Goal: Information Seeking & Learning: Check status

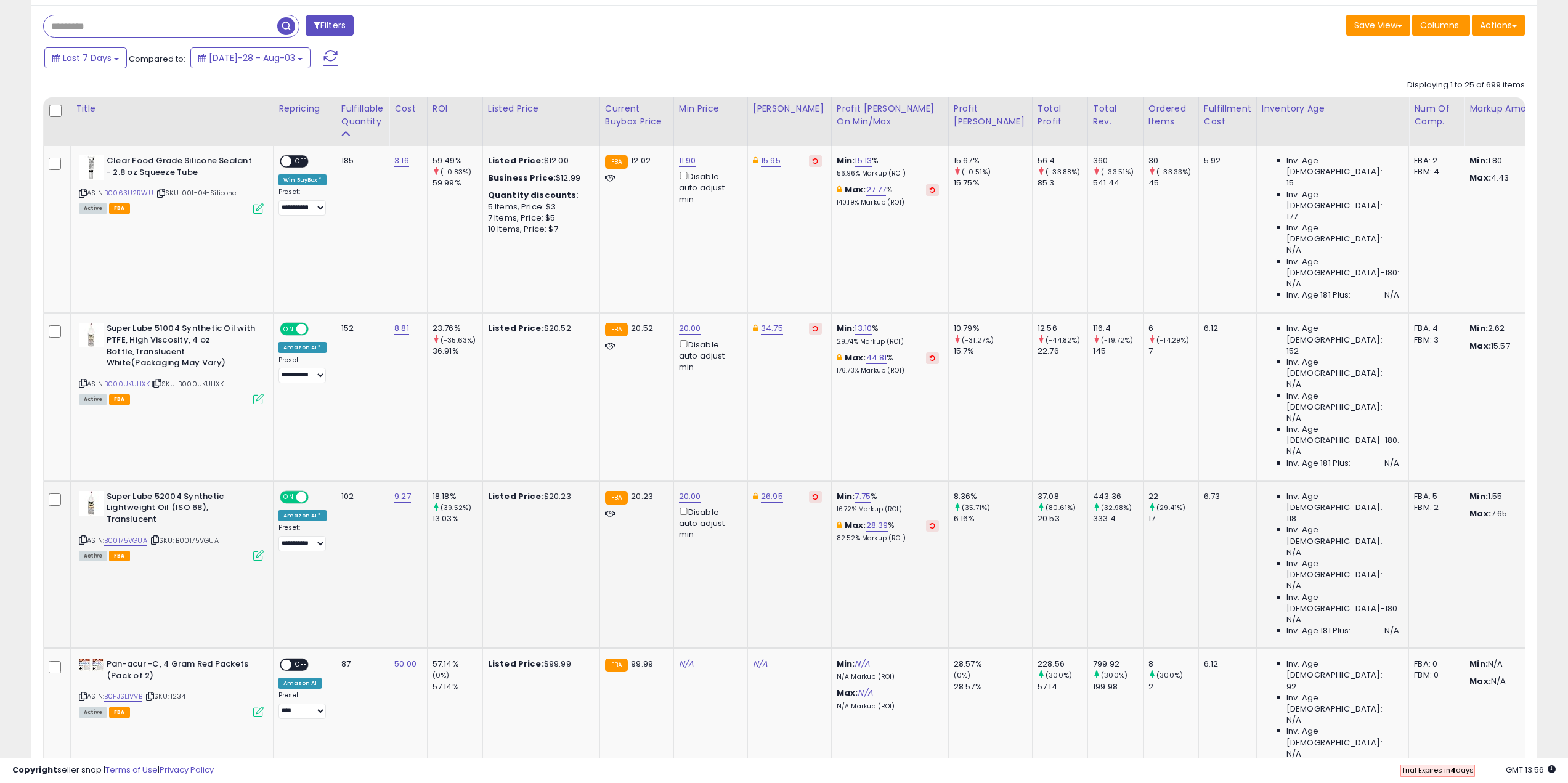
scroll to position [185, 0]
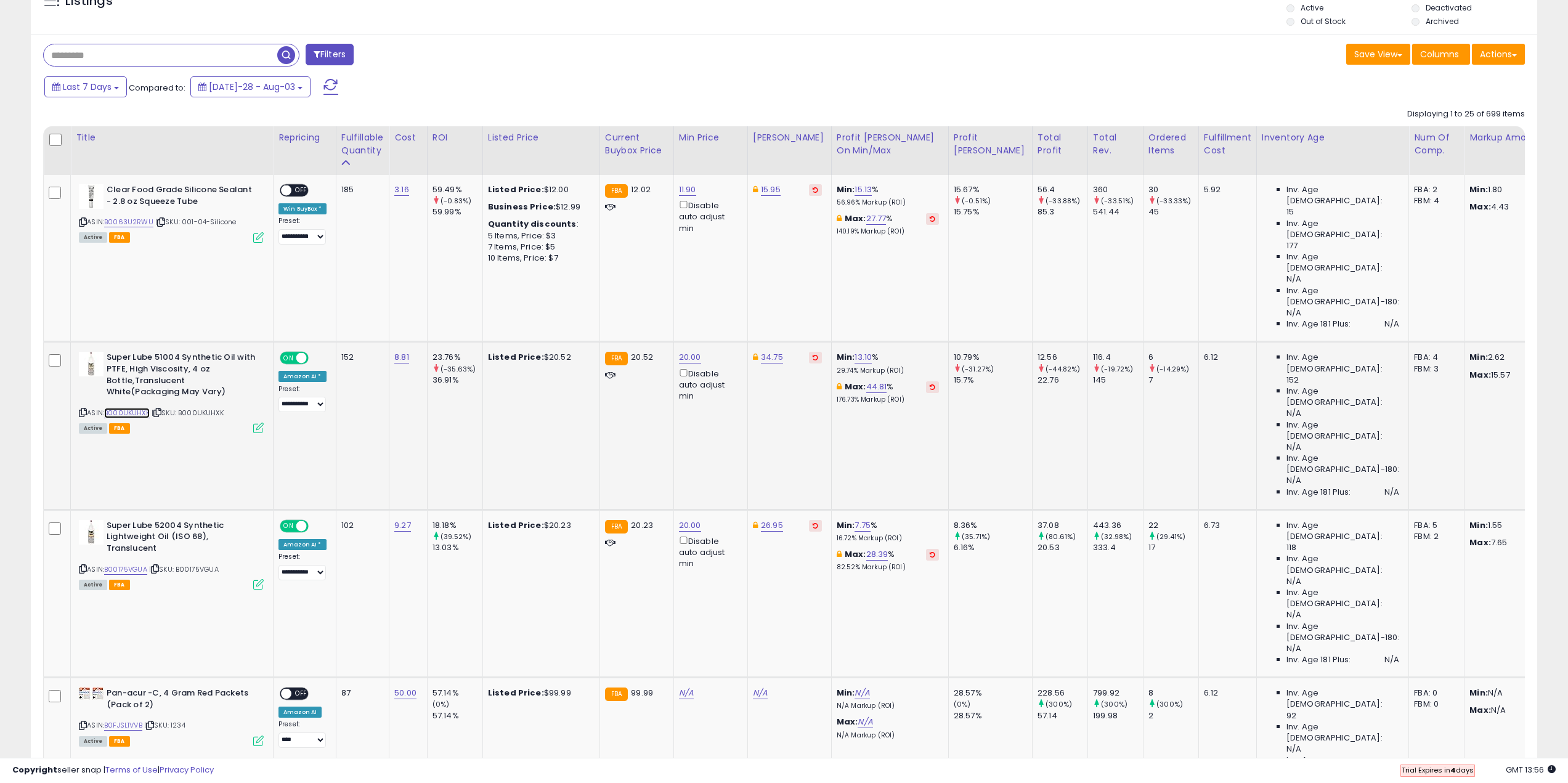
click at [125, 408] on link "B000UKUHXK" at bounding box center [126, 413] width 45 height 10
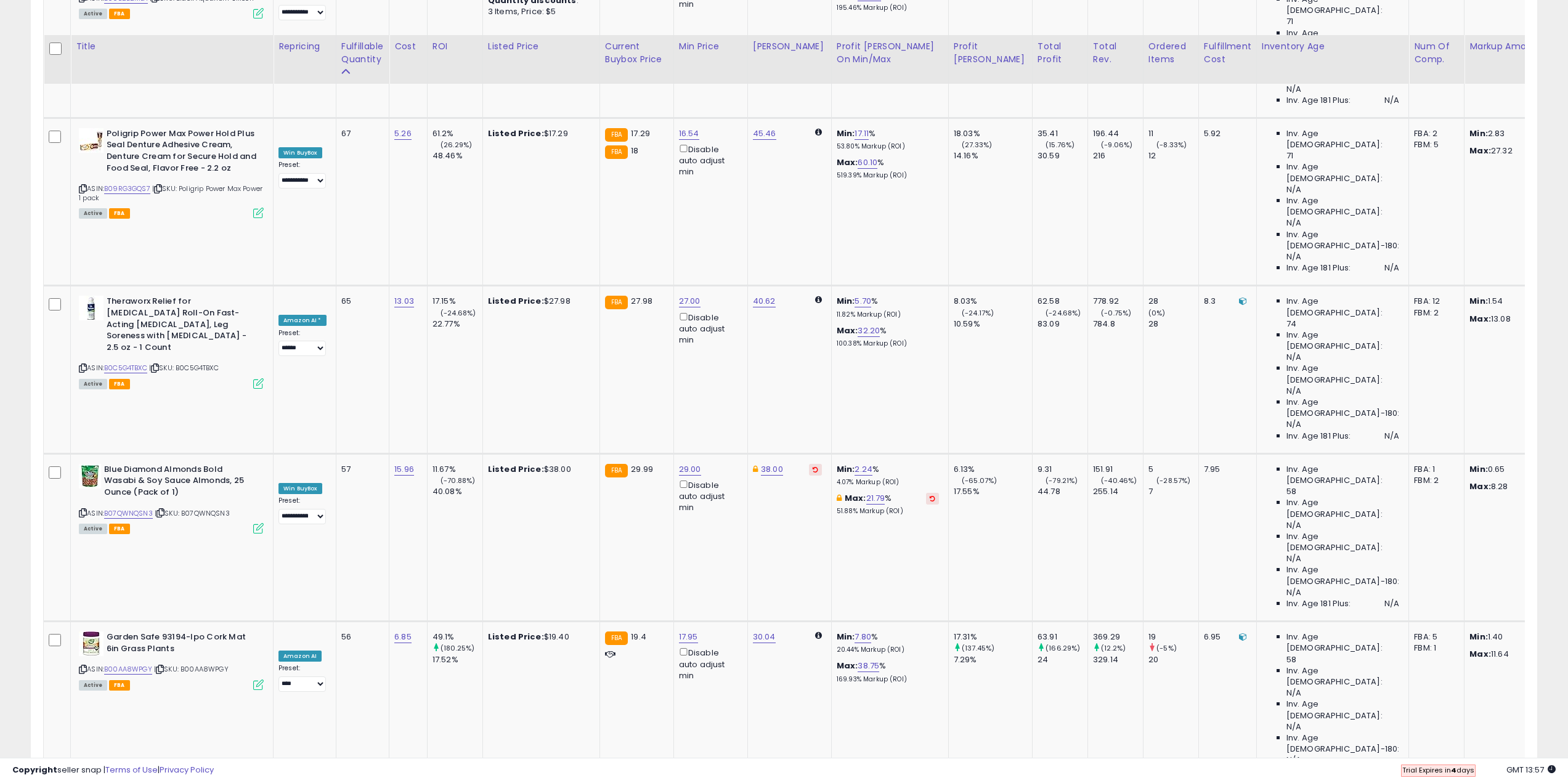
scroll to position [1787, 0]
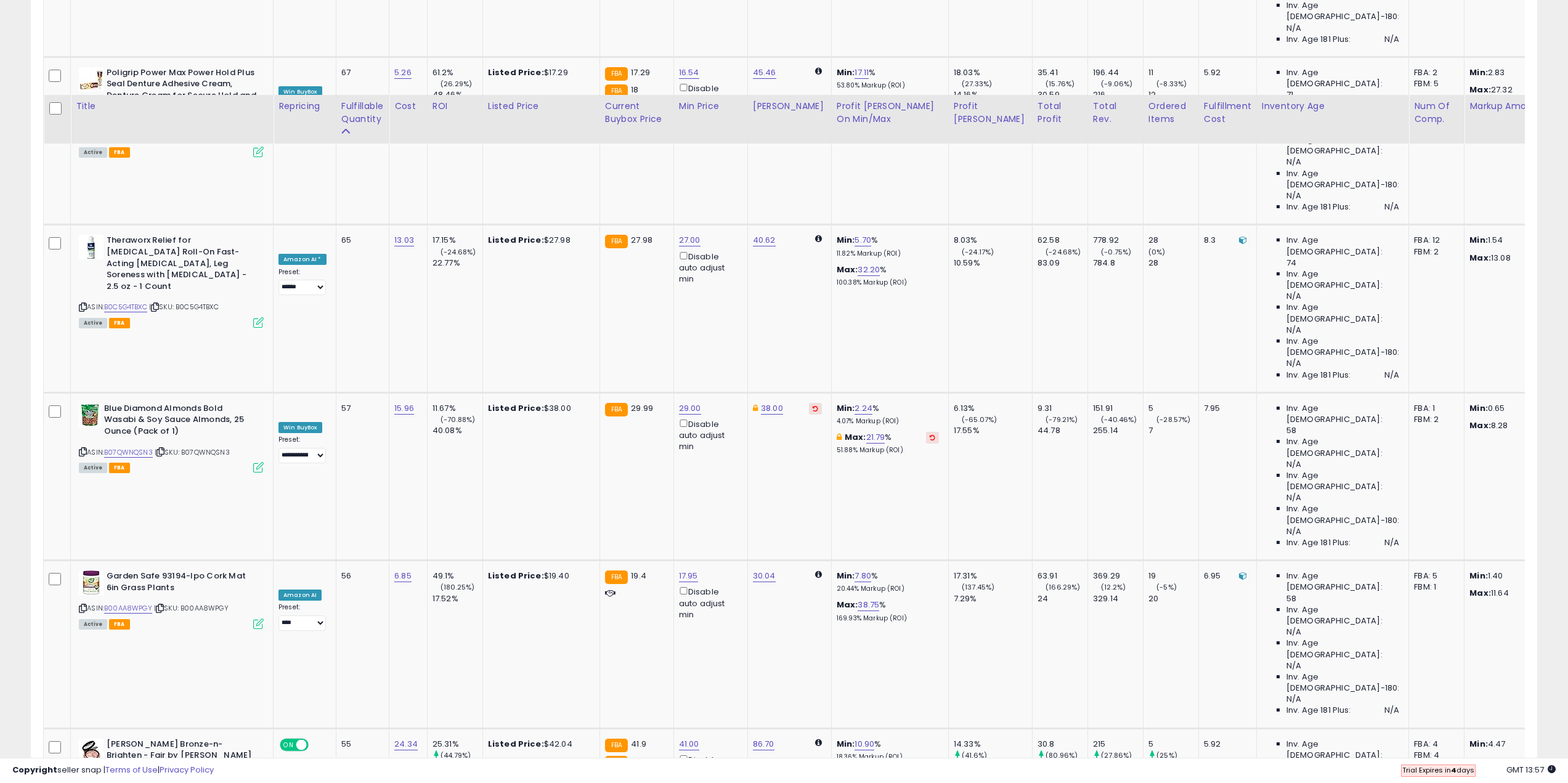
scroll to position [1973, 0]
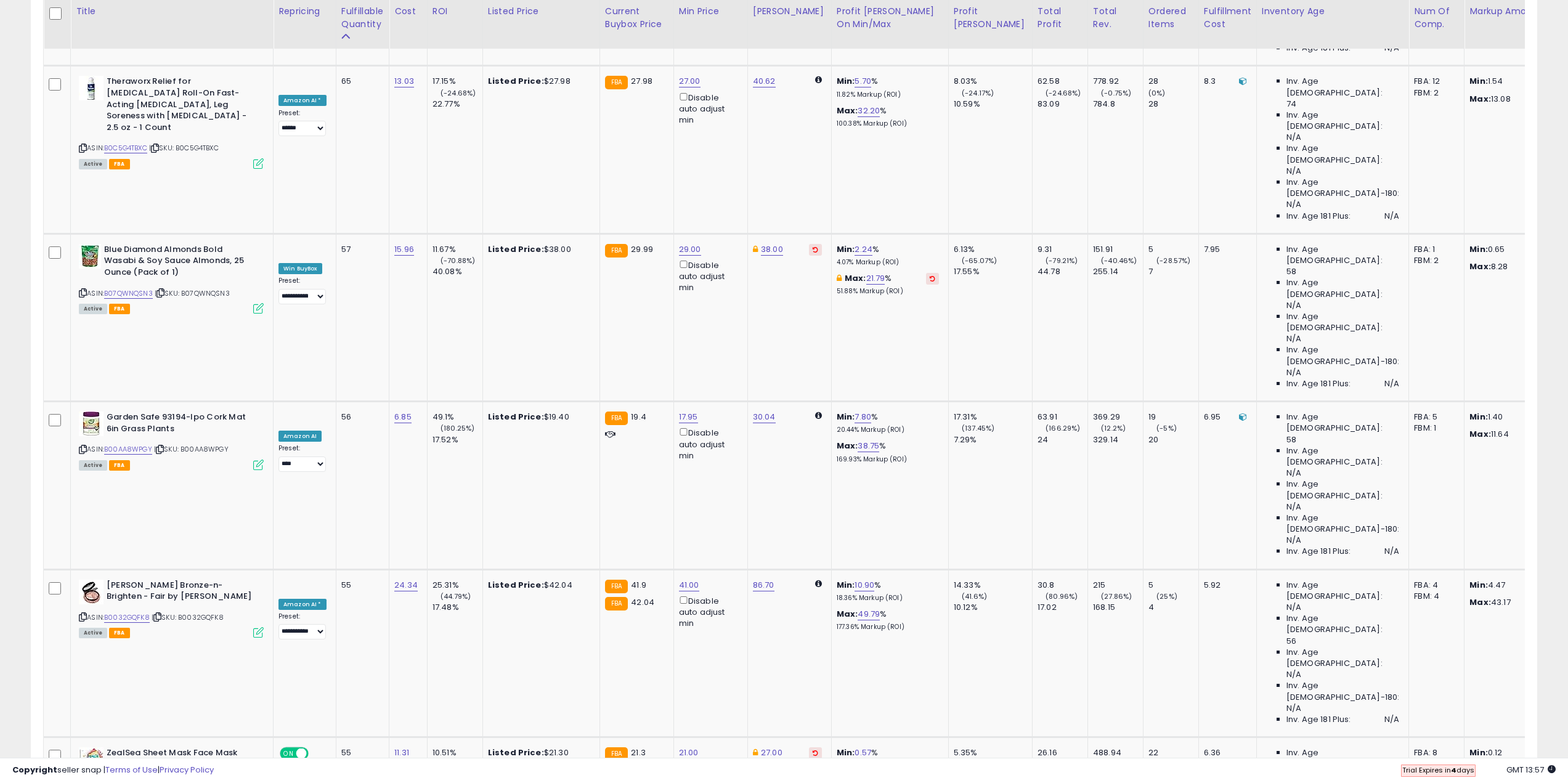
drag, startPoint x: 166, startPoint y: 471, endPoint x: 195, endPoint y: 511, distance: 49.4
drag, startPoint x: 149, startPoint y: 469, endPoint x: 148, endPoint y: 488, distance: 19.0
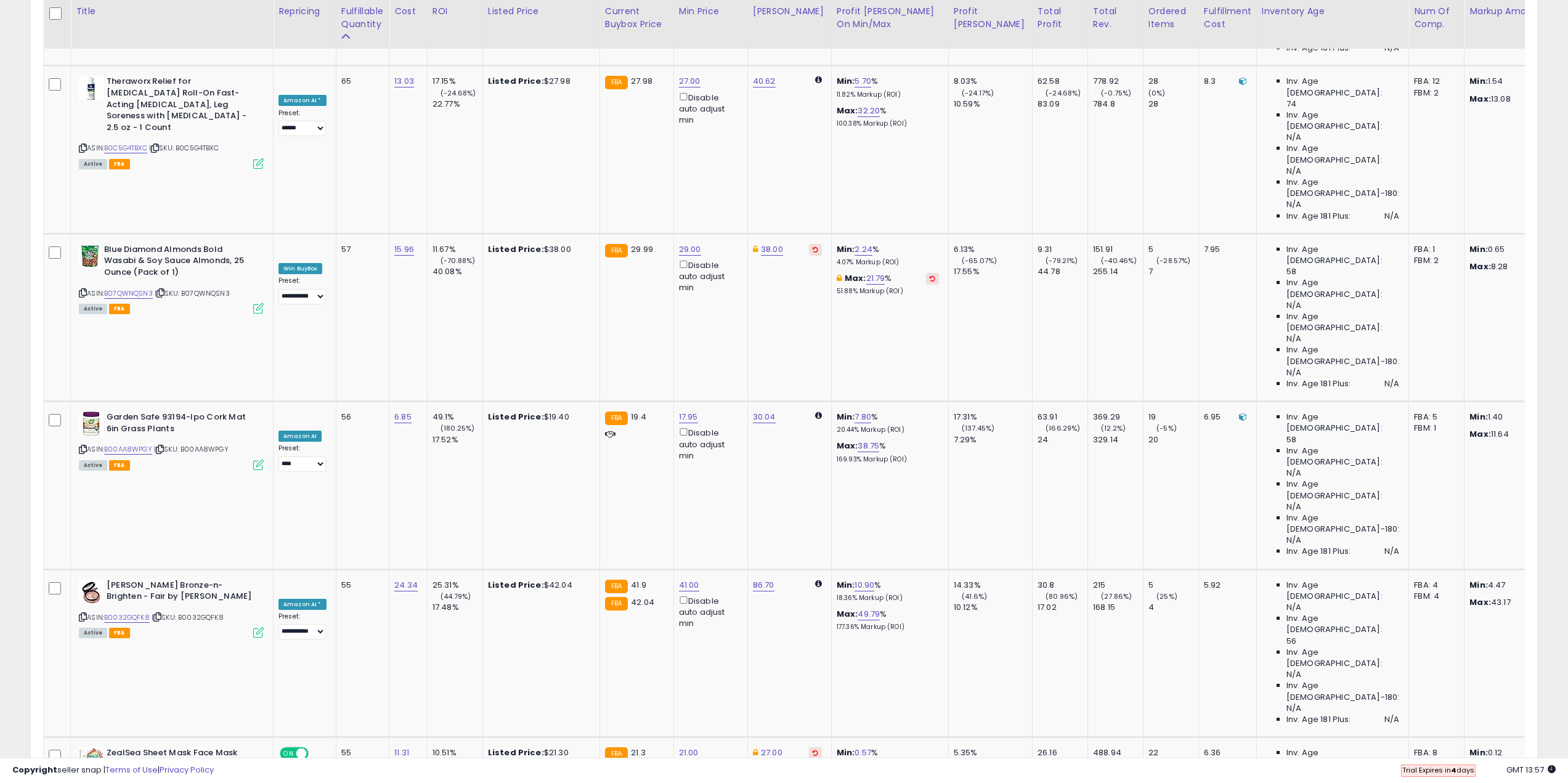
drag, startPoint x: 147, startPoint y: 467, endPoint x: 149, endPoint y: 493, distance: 26.1
click at [24, 470] on div "Listings Active" at bounding box center [784, 423] width 1525 height 4477
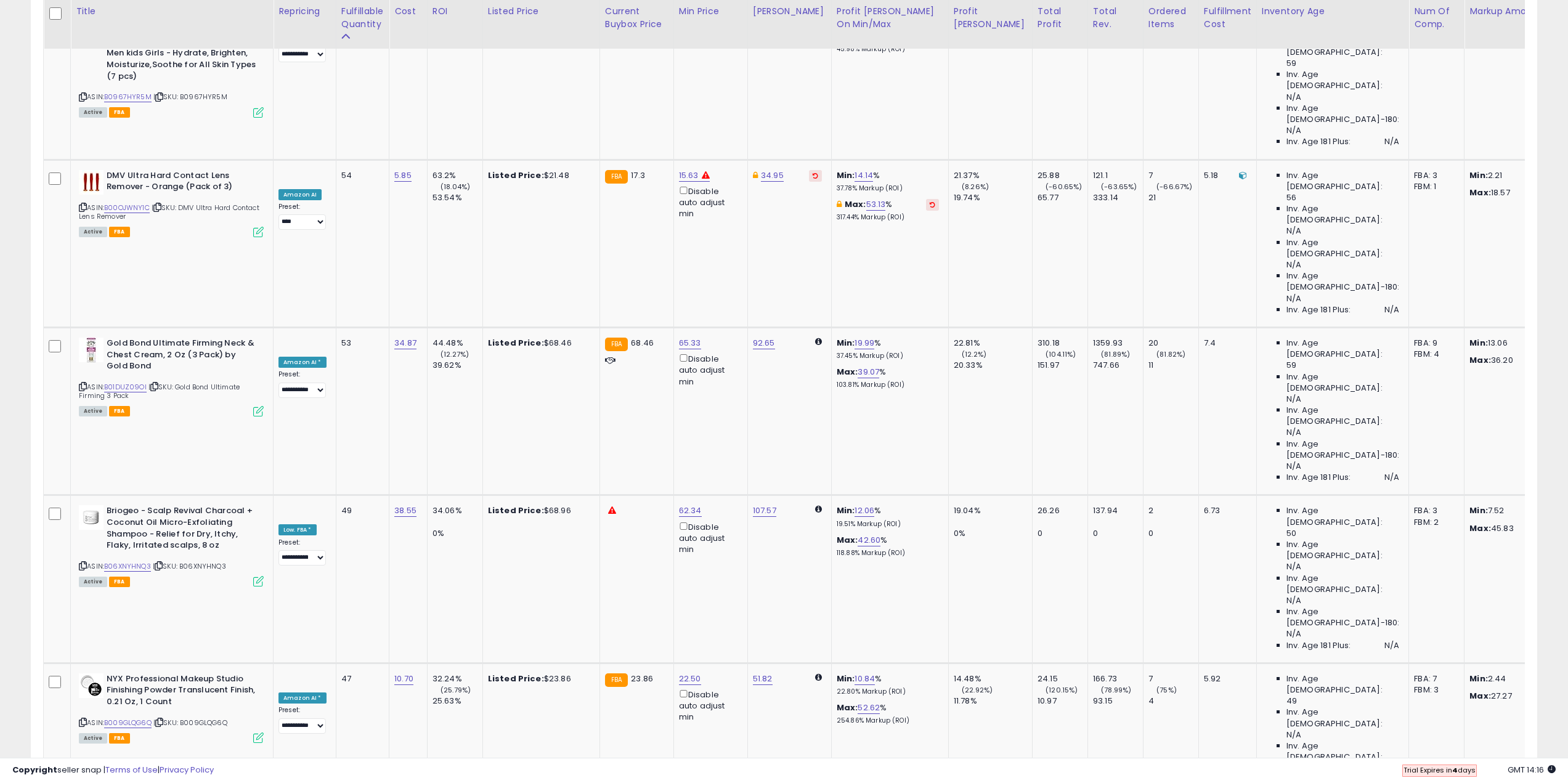
scroll to position [2727, 0]
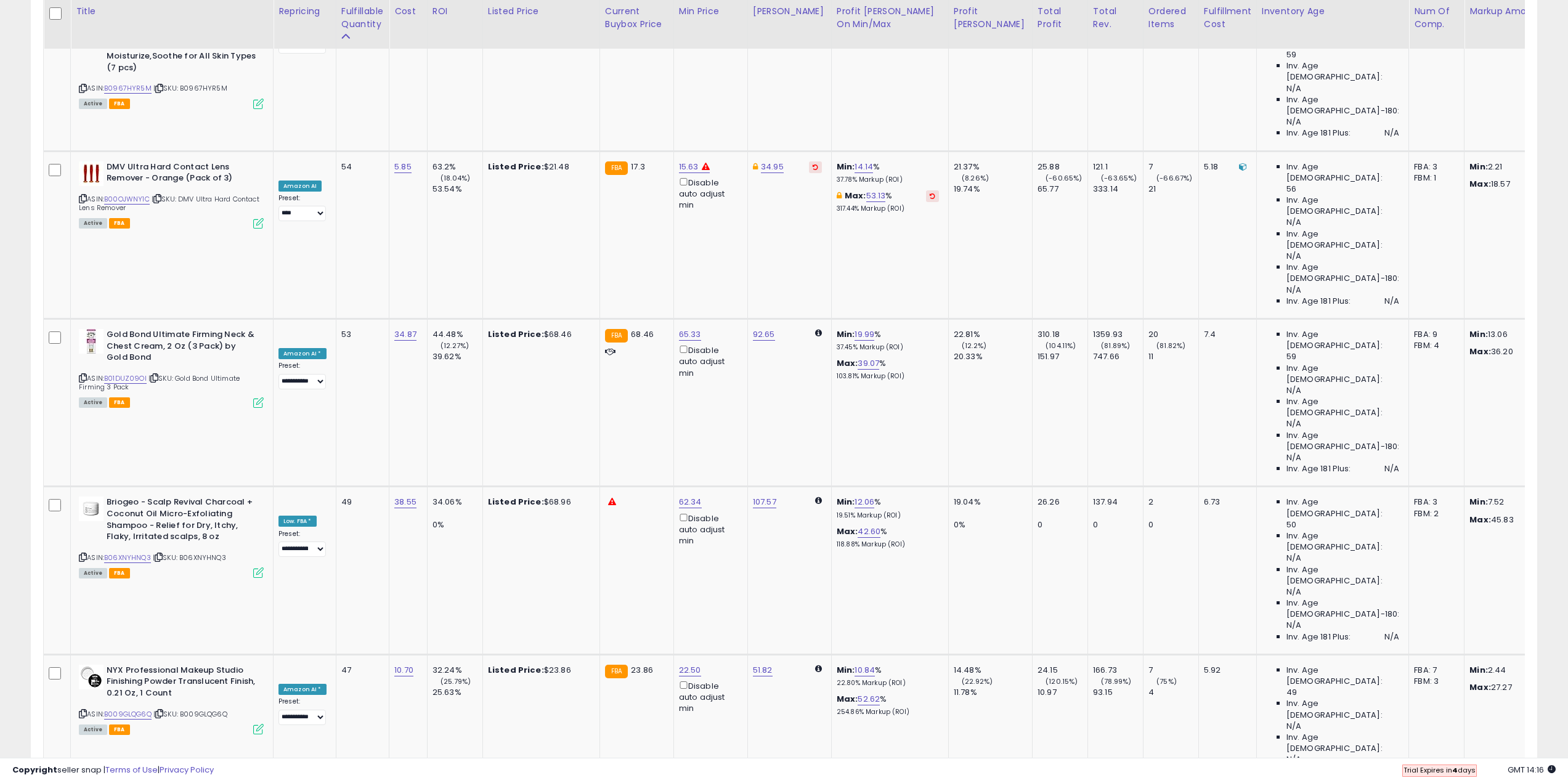
drag, startPoint x: 126, startPoint y: 242, endPoint x: 154, endPoint y: 276, distance: 44.0
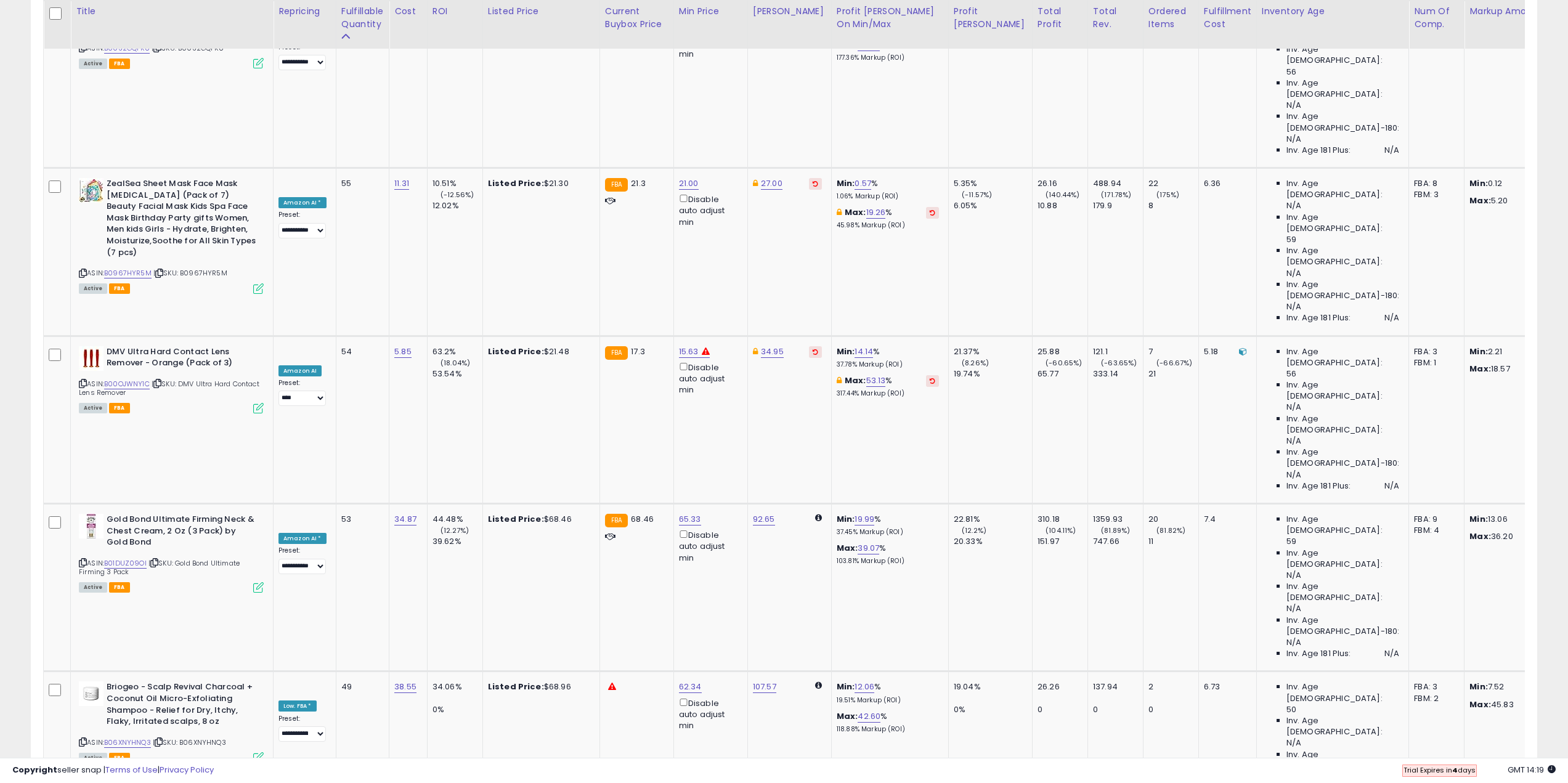
scroll to position [2418, 0]
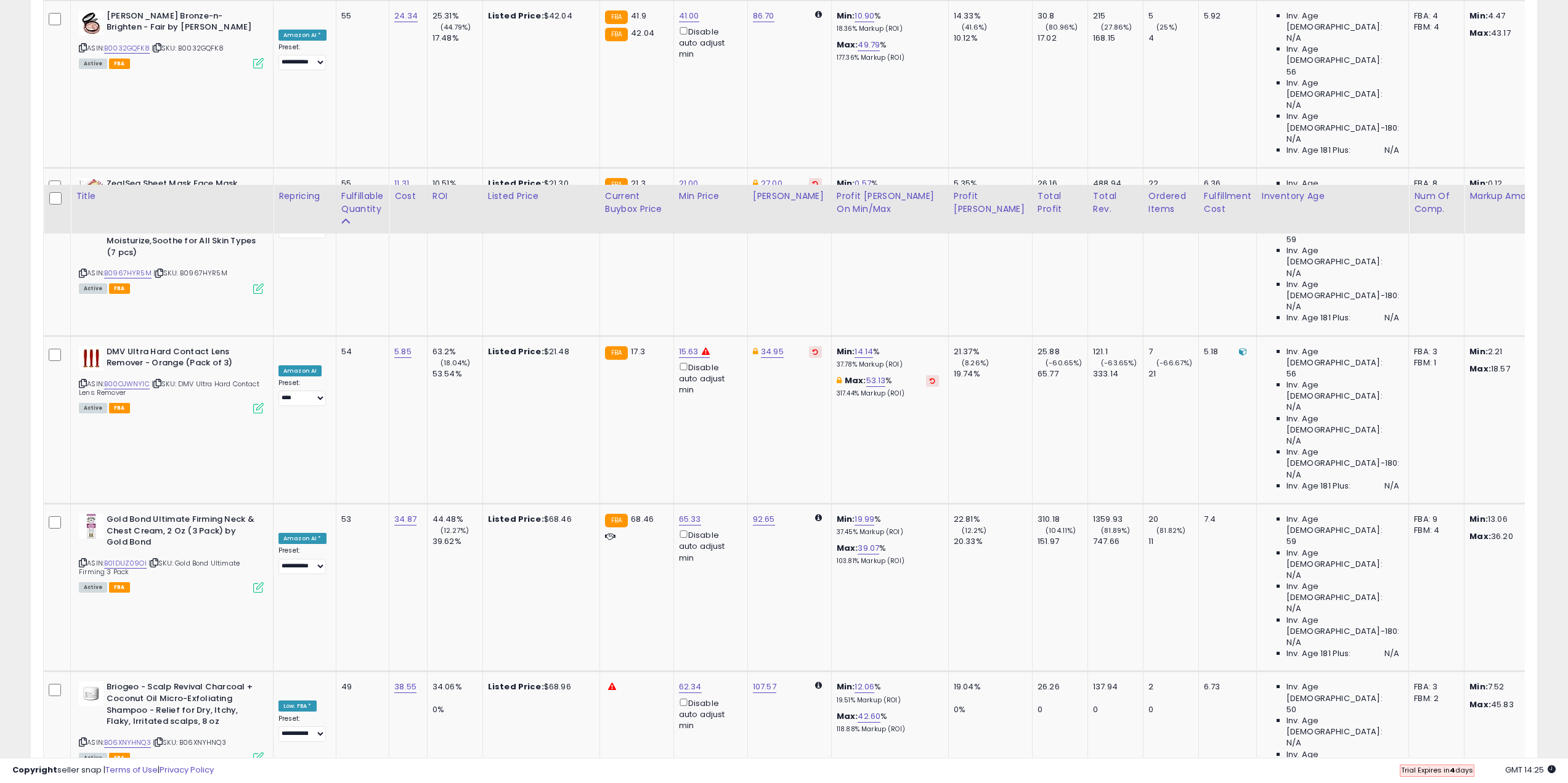
scroll to position [2727, 0]
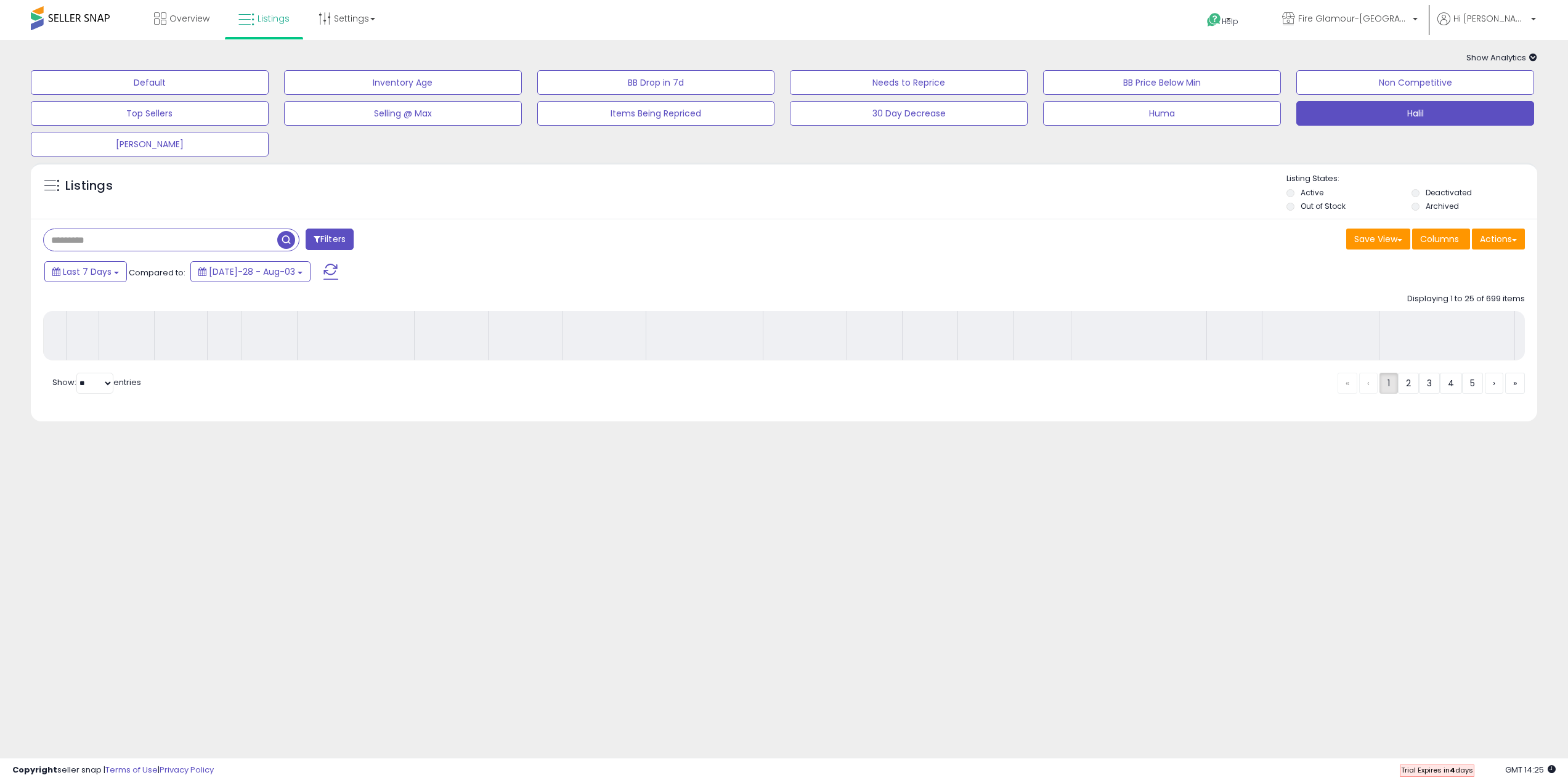
scroll to position [0, 0]
